Goal: Task Accomplishment & Management: Manage account settings

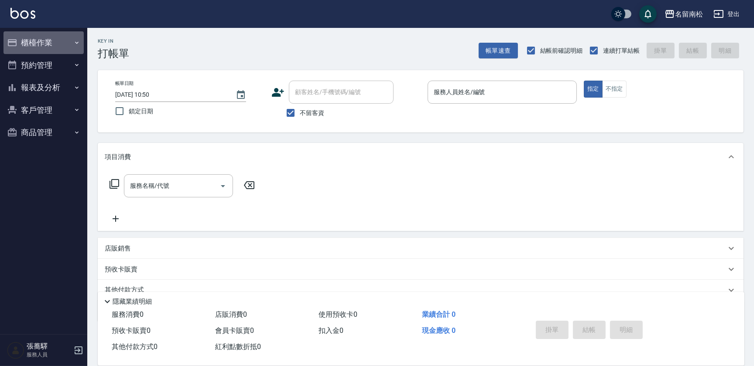
click at [75, 43] on icon "button" at bounding box center [76, 42] width 7 height 7
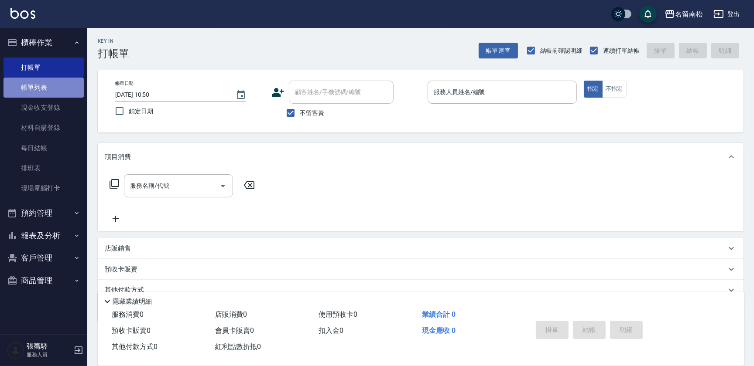
click at [65, 86] on link "帳單列表" at bounding box center [43, 88] width 80 height 20
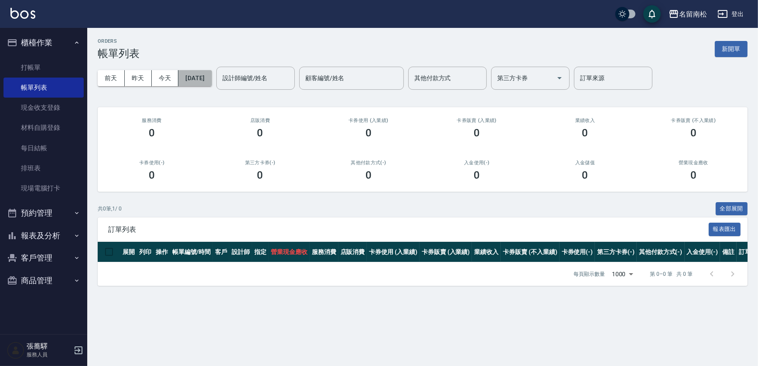
click at [209, 76] on button "[DATE]" at bounding box center [194, 78] width 33 height 16
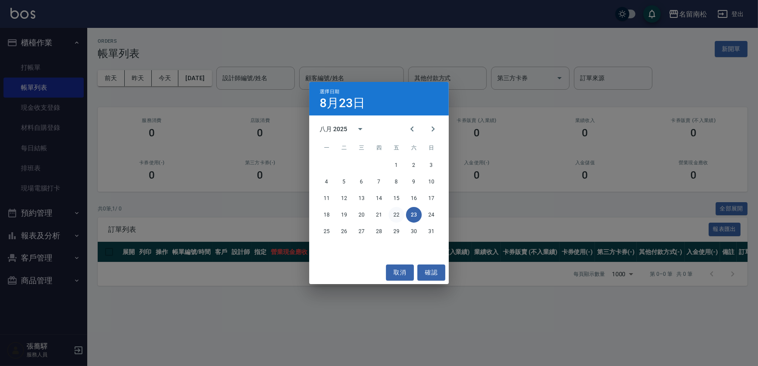
click at [397, 211] on button "22" at bounding box center [397, 215] width 16 height 16
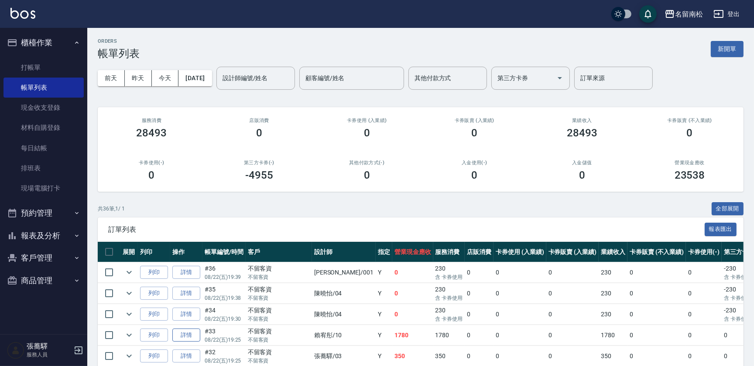
click at [192, 336] on link "詳情" at bounding box center [186, 336] width 28 height 14
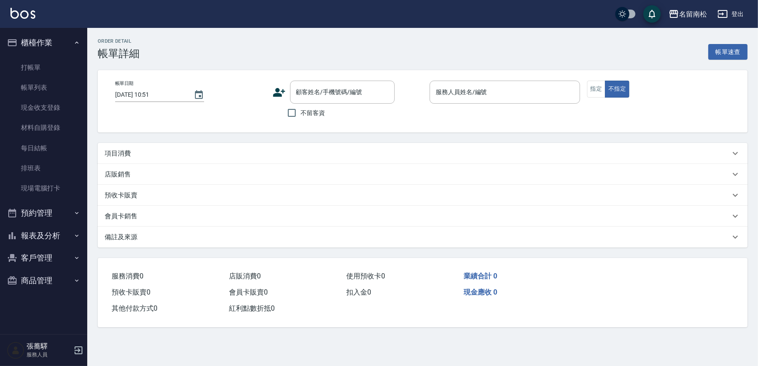
type input "[DATE] 19:25"
checkbox input "true"
type input "[PERSON_NAME]-10"
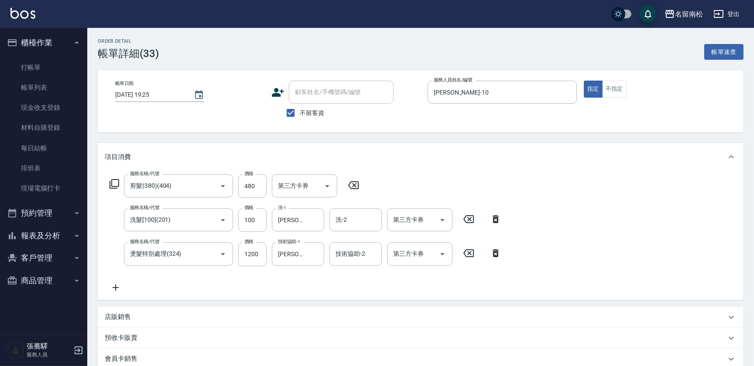
type input "剪髮(380)(404)"
type input "洗髮[100](201)"
type input "燙髮特別處理(324)"
click at [319, 221] on icon "Clear" at bounding box center [315, 220] width 9 height 9
type input "[PERSON_NAME]-28"
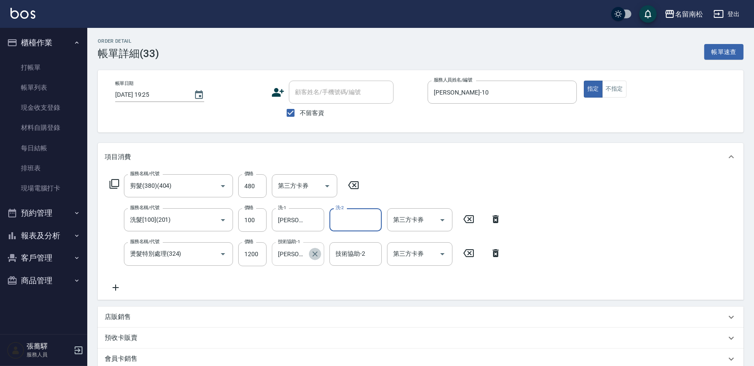
click at [313, 254] on icon "Clear" at bounding box center [315, 254] width 9 height 9
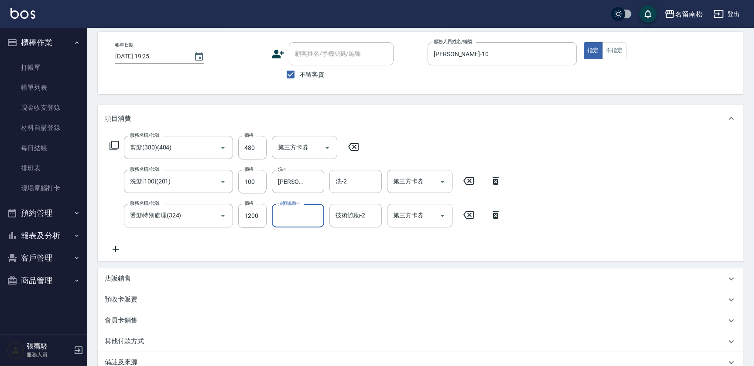
scroll to position [109, 0]
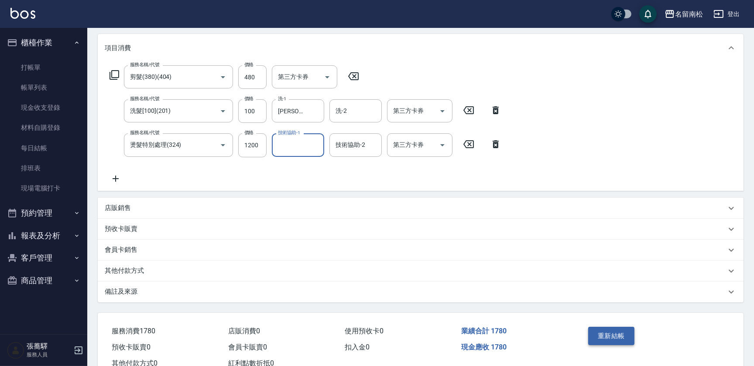
click at [612, 331] on button "重新結帳" at bounding box center [611, 336] width 46 height 18
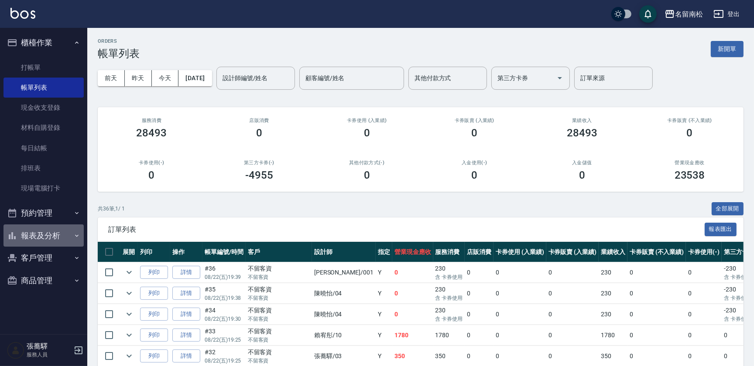
click at [65, 238] on button "報表及分析" at bounding box center [43, 236] width 80 height 23
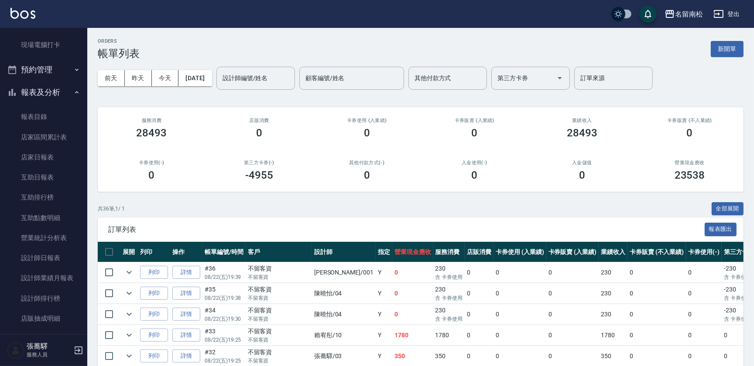
scroll to position [164, 0]
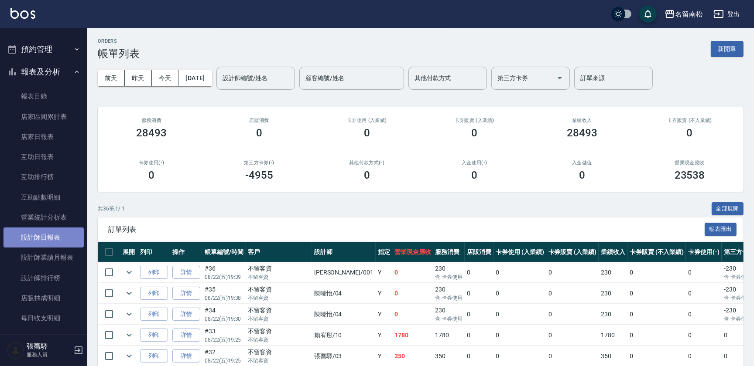
click at [69, 238] on link "設計師日報表" at bounding box center [43, 238] width 80 height 20
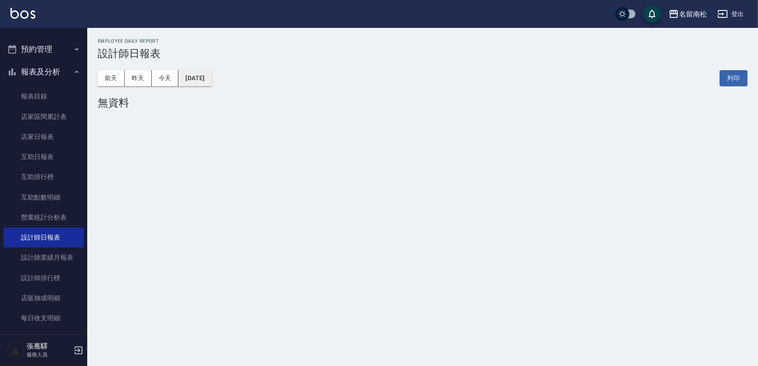
click at [212, 84] on button "[DATE]" at bounding box center [194, 78] width 33 height 16
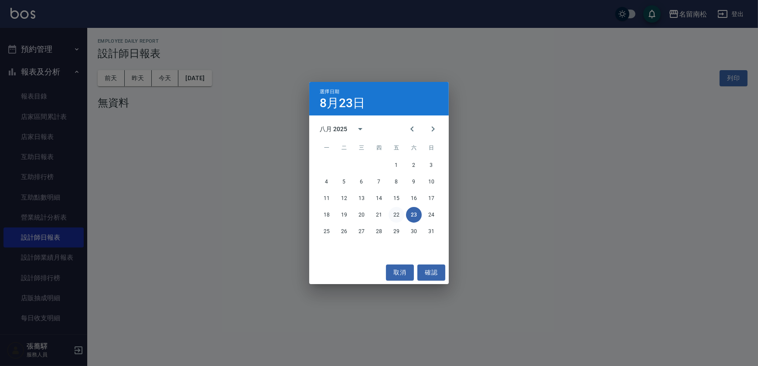
click at [400, 216] on button "22" at bounding box center [397, 215] width 16 height 16
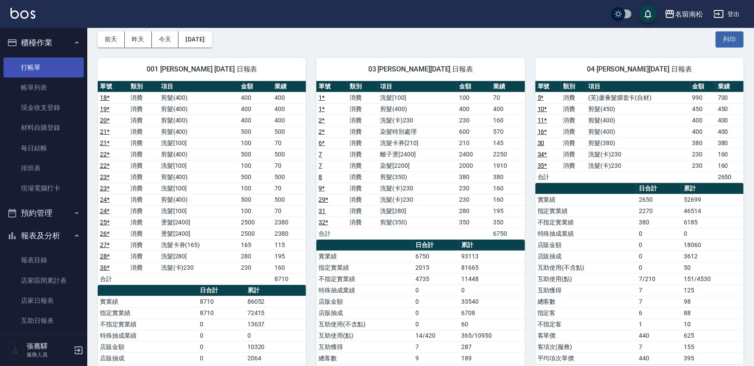
click at [64, 65] on link "打帳單" at bounding box center [43, 68] width 80 height 20
